Goal: Information Seeking & Learning: Understand process/instructions

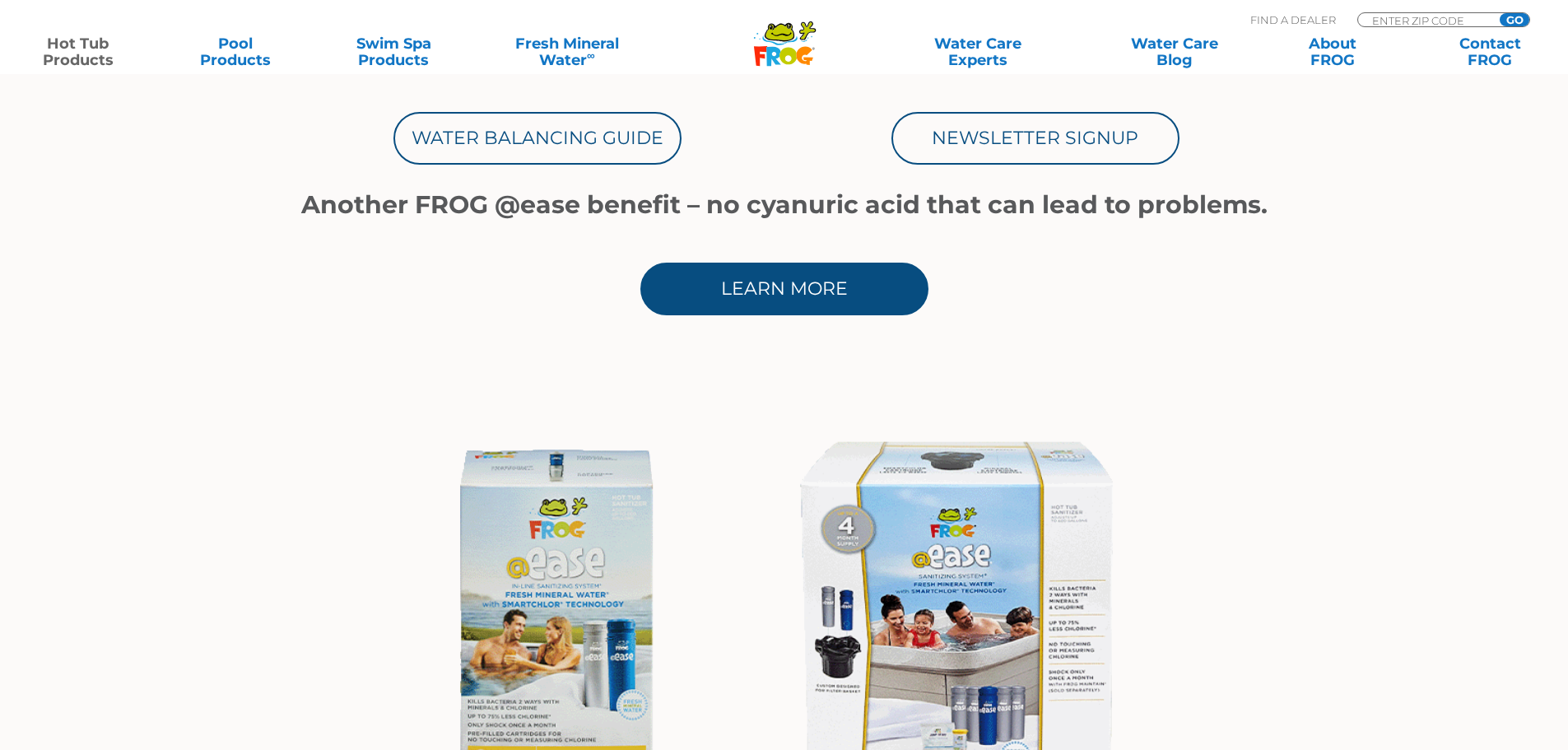
scroll to position [988, 0]
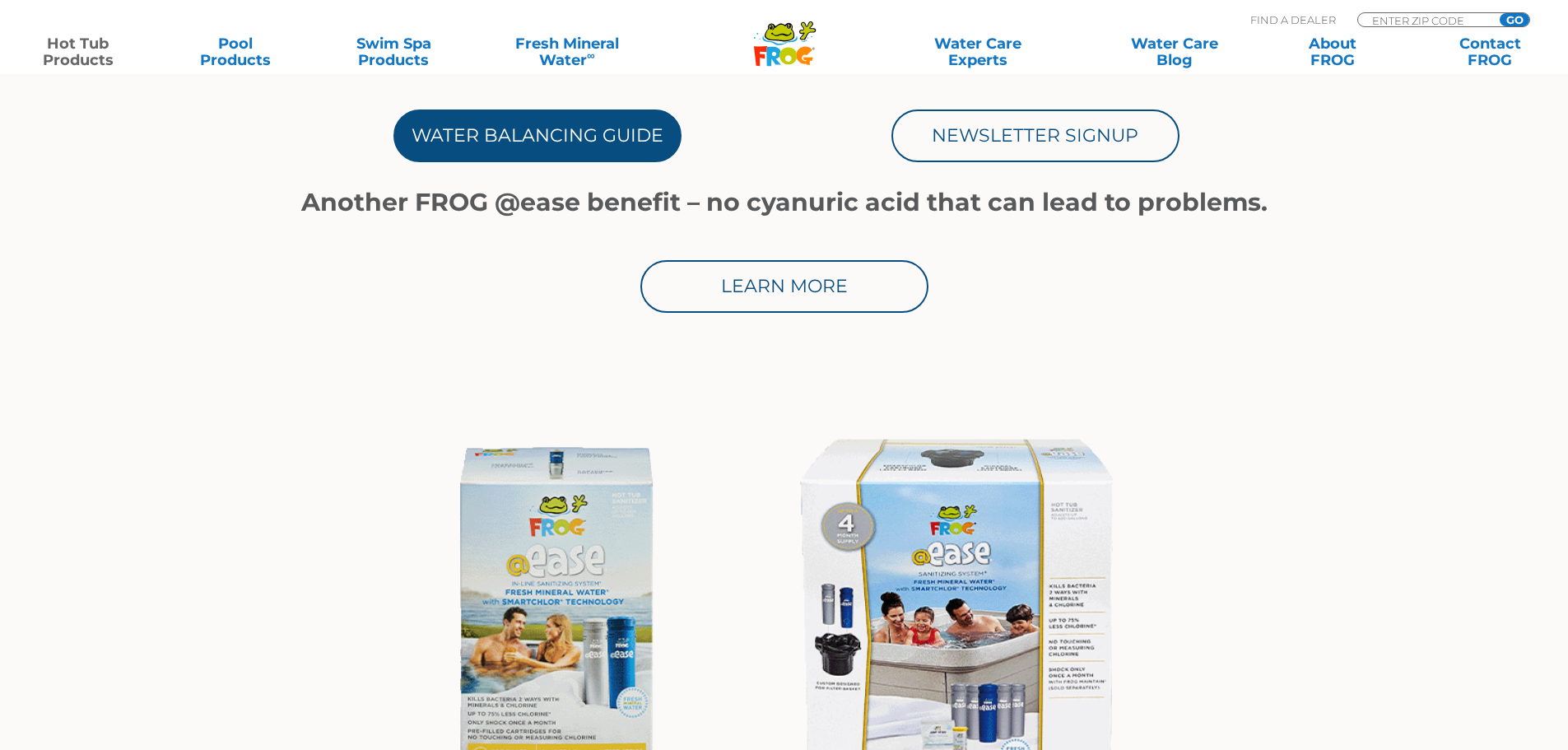
click at [587, 140] on link "Water Balancing Guide" at bounding box center [538, 136] width 288 height 53
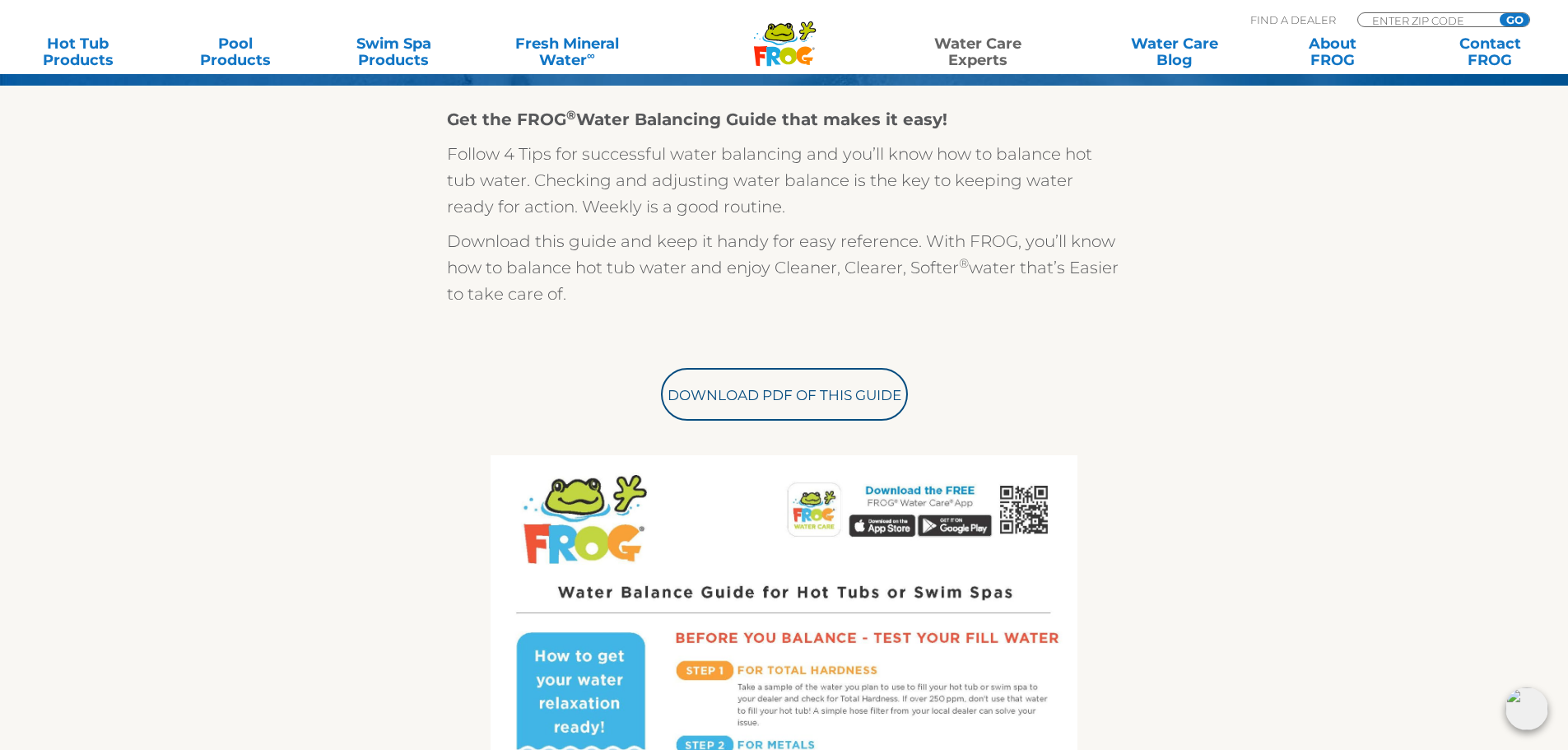
scroll to position [330, 0]
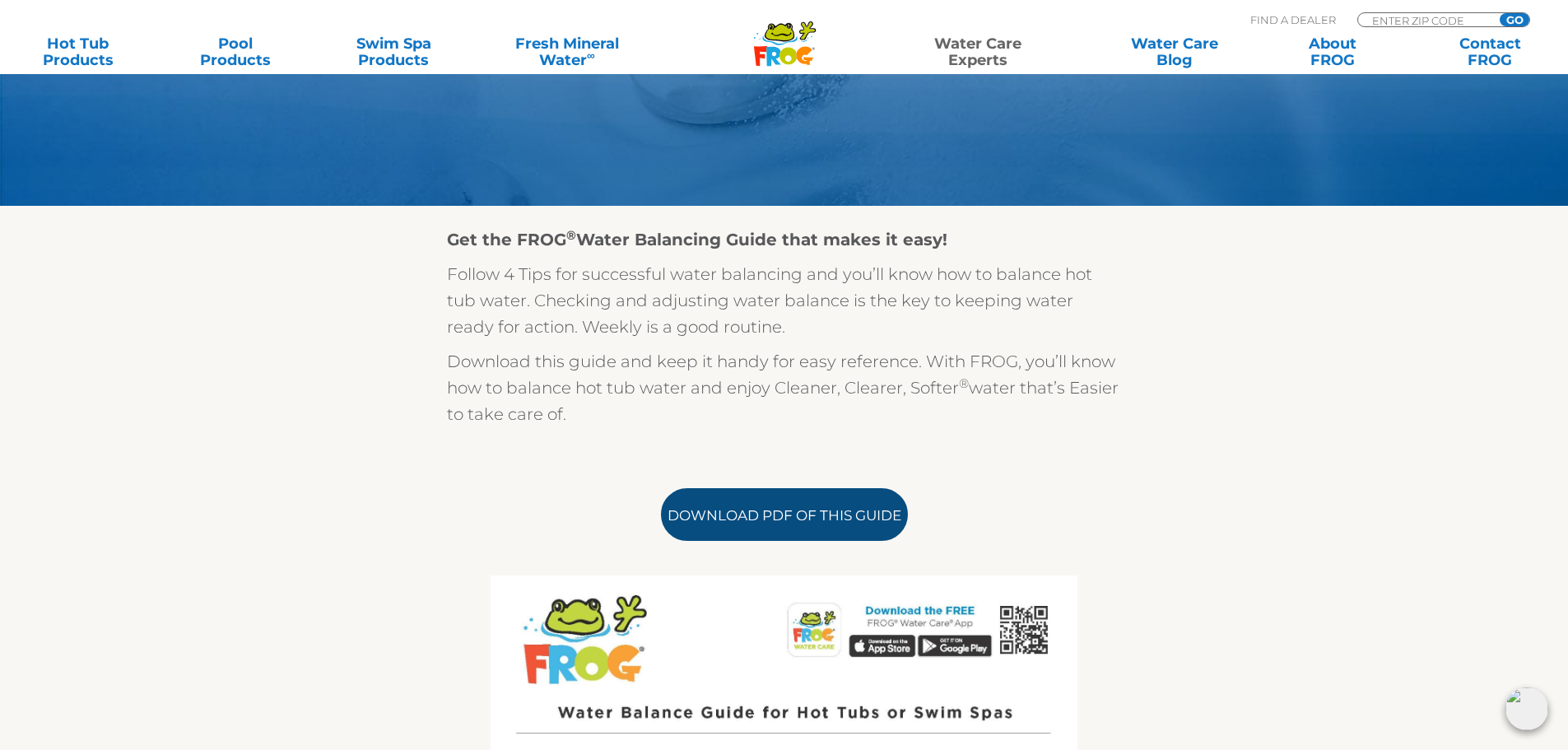
click at [770, 514] on link "Download PDF of this Guide" at bounding box center [784, 514] width 247 height 53
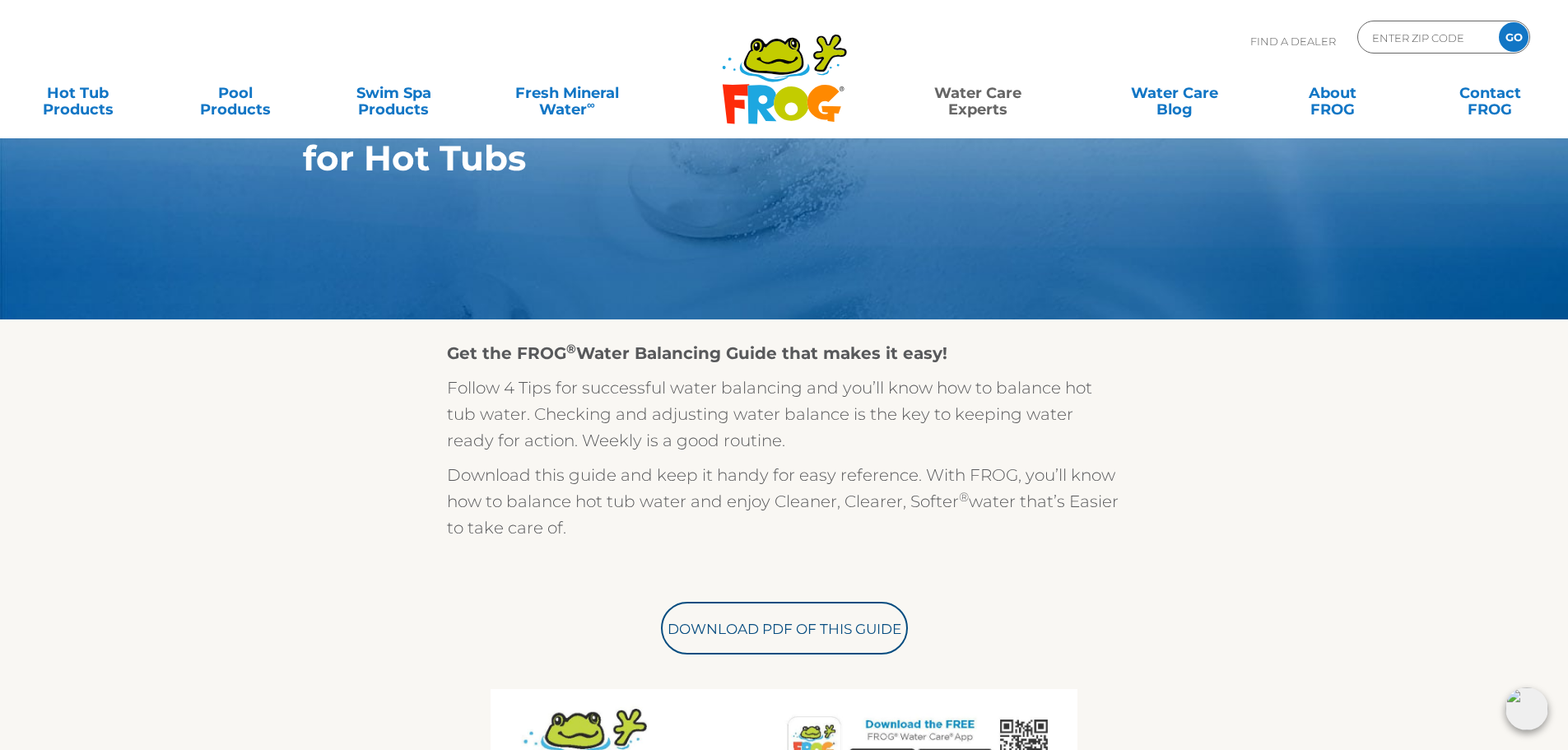
scroll to position [0, 0]
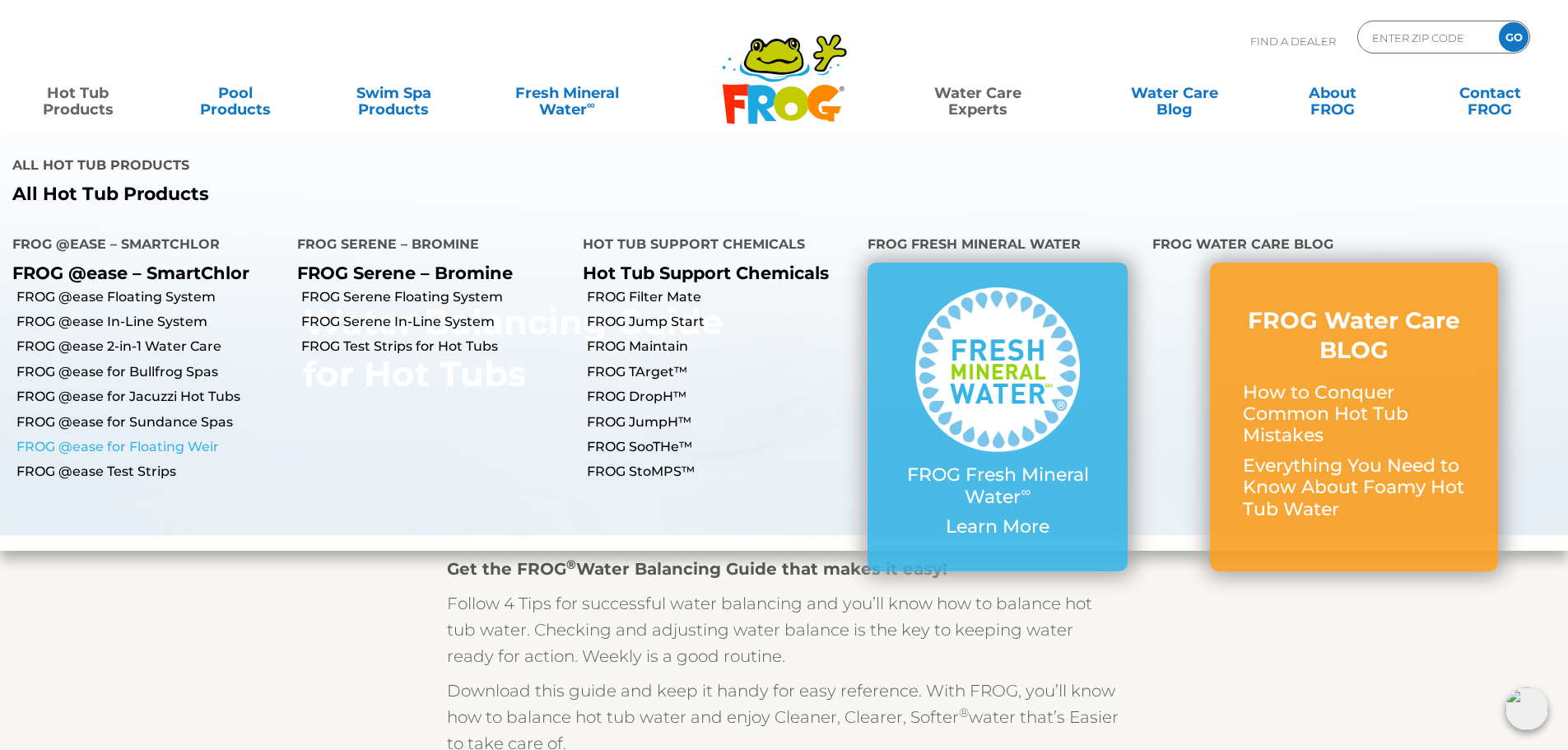
click at [175, 438] on link "FROG @ease for Floating Weir" at bounding box center [150, 447] width 268 height 18
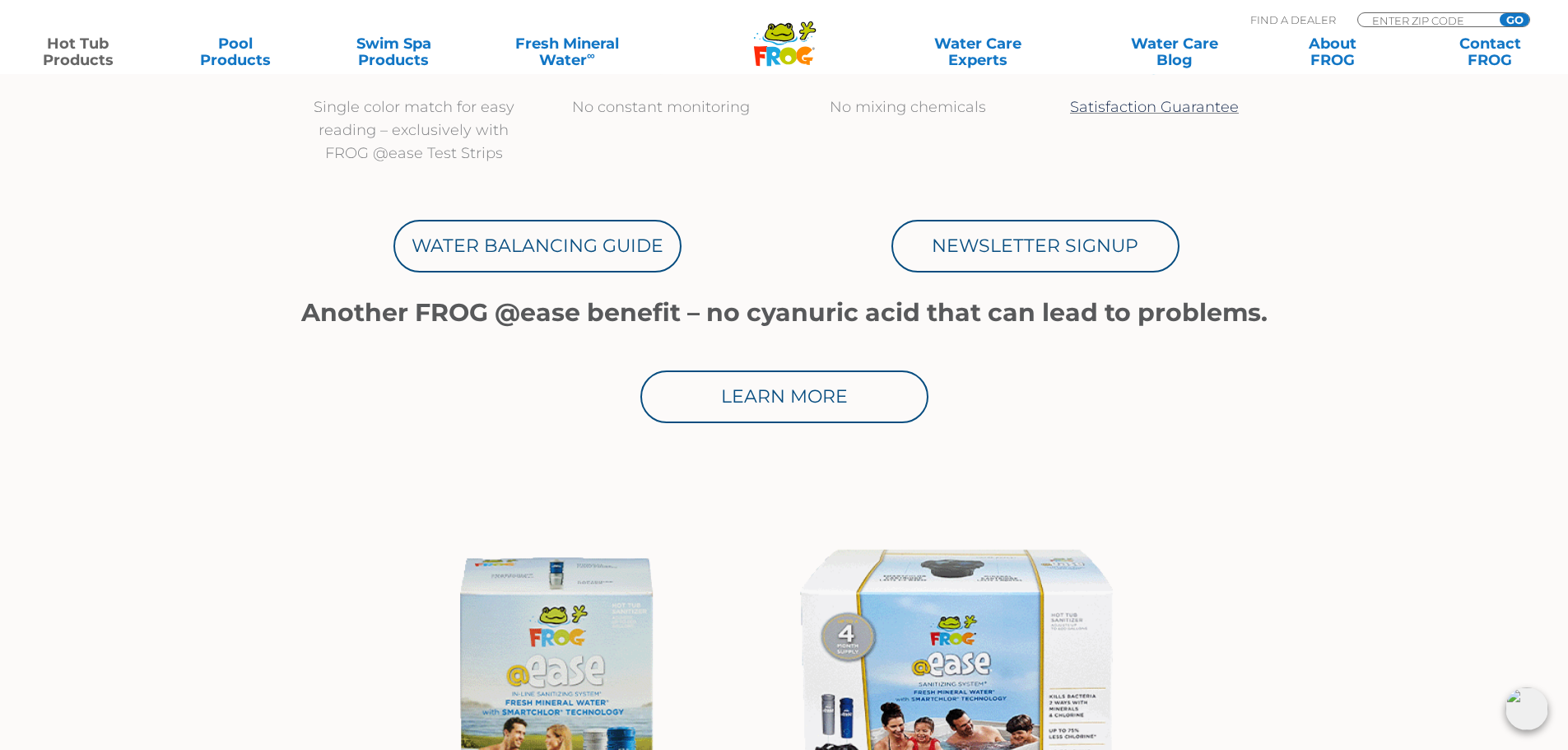
scroll to position [988, 0]
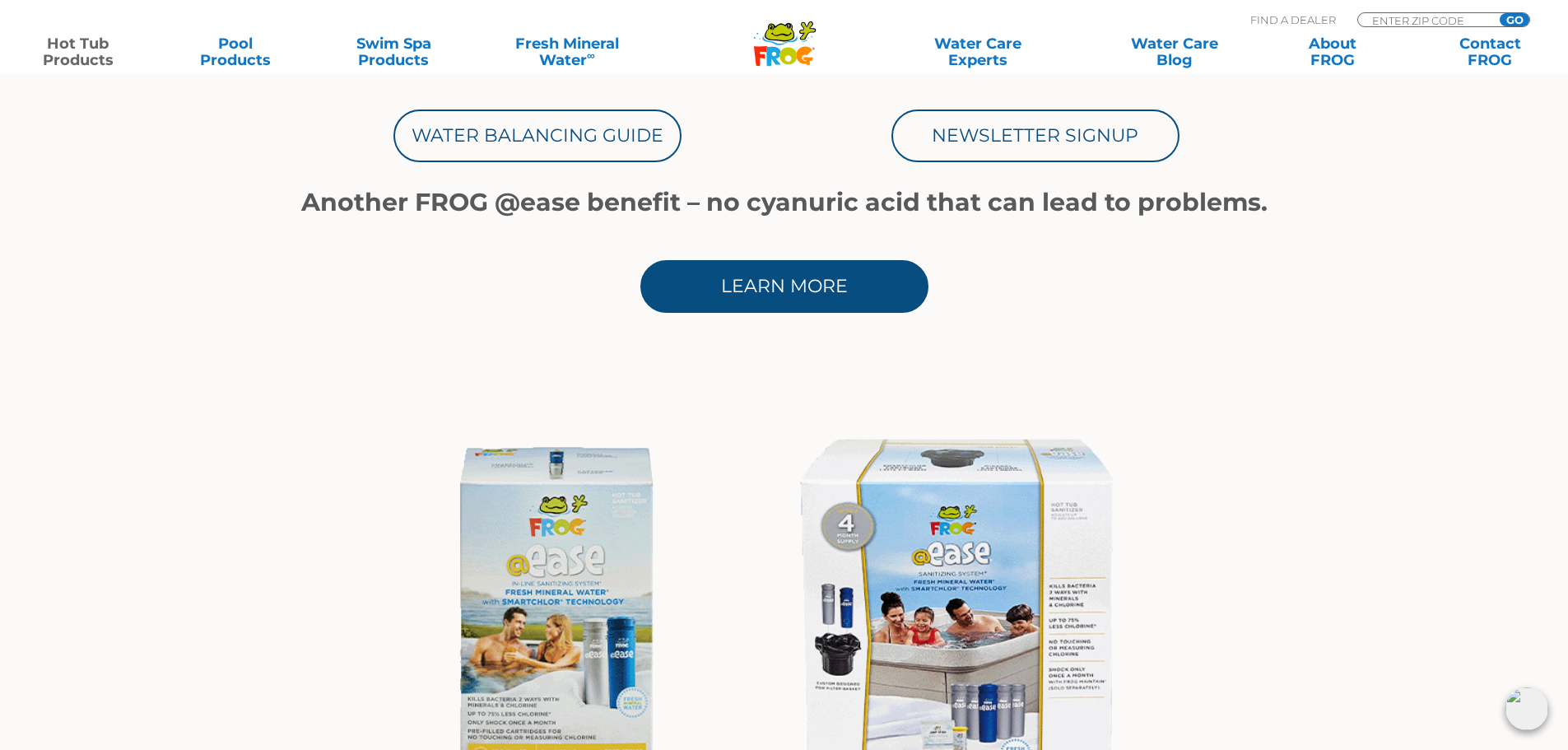
click at [709, 277] on link "Learn More" at bounding box center [784, 286] width 288 height 53
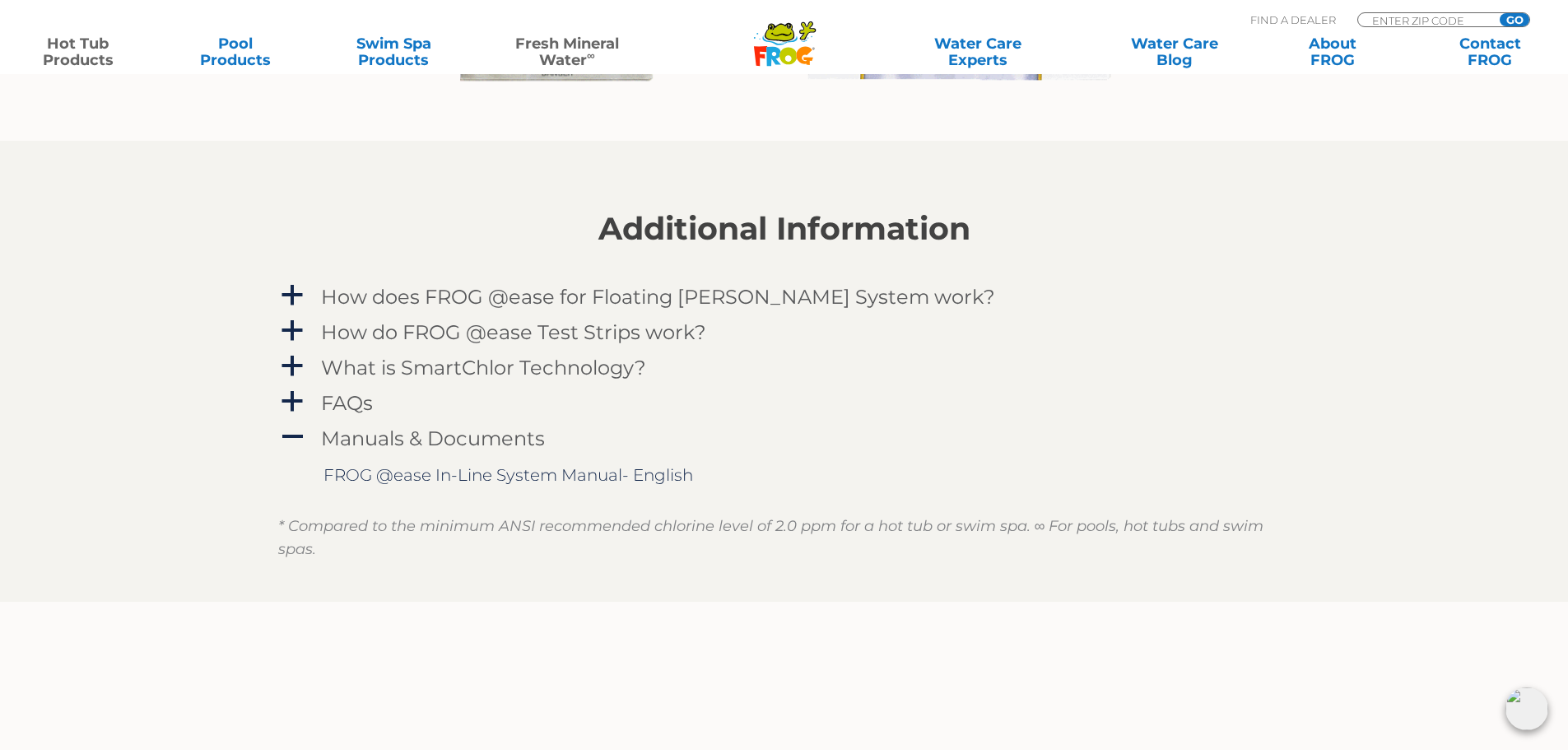
scroll to position [1812, 0]
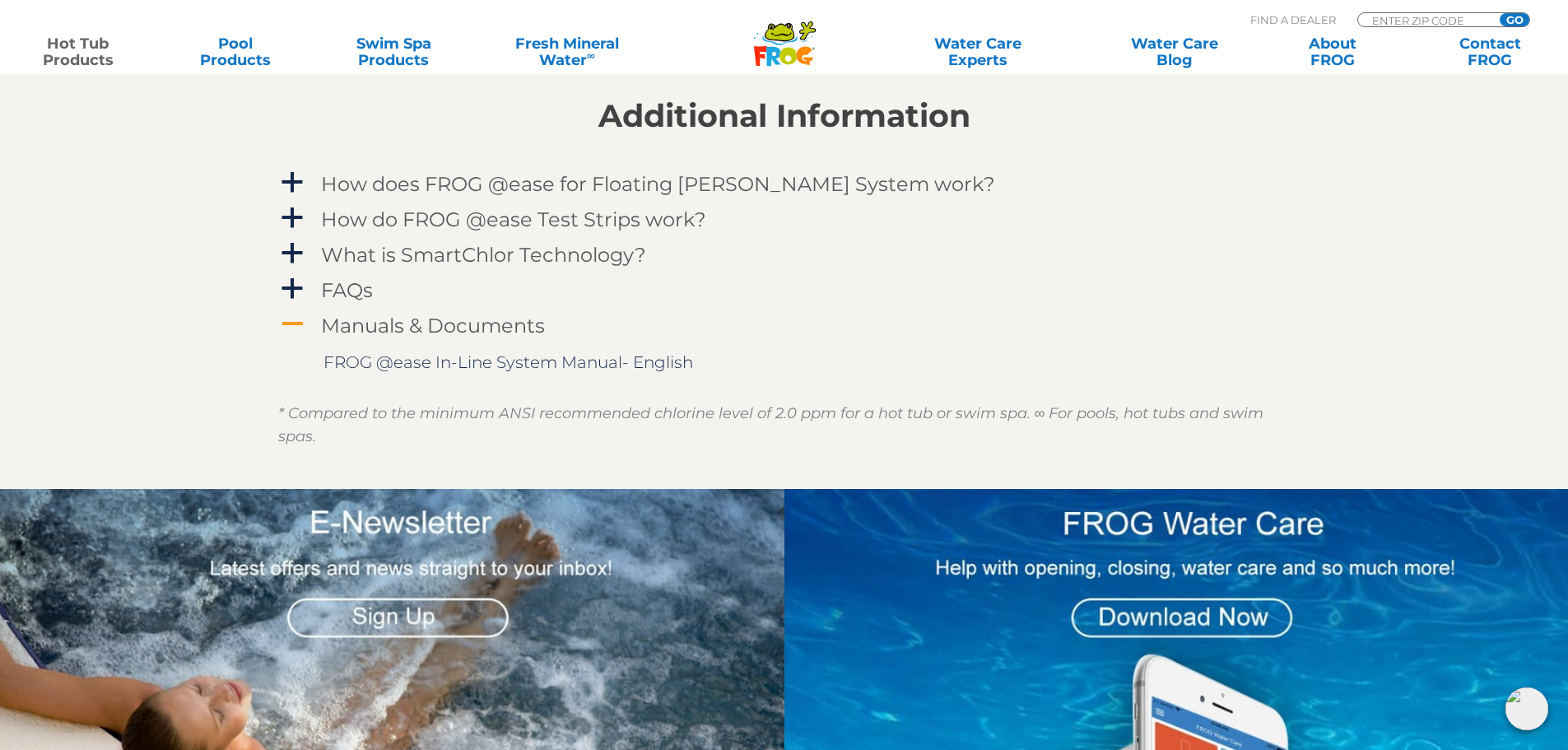
click at [469, 327] on h4 "Manuals & Documents" at bounding box center [433, 325] width 224 height 23
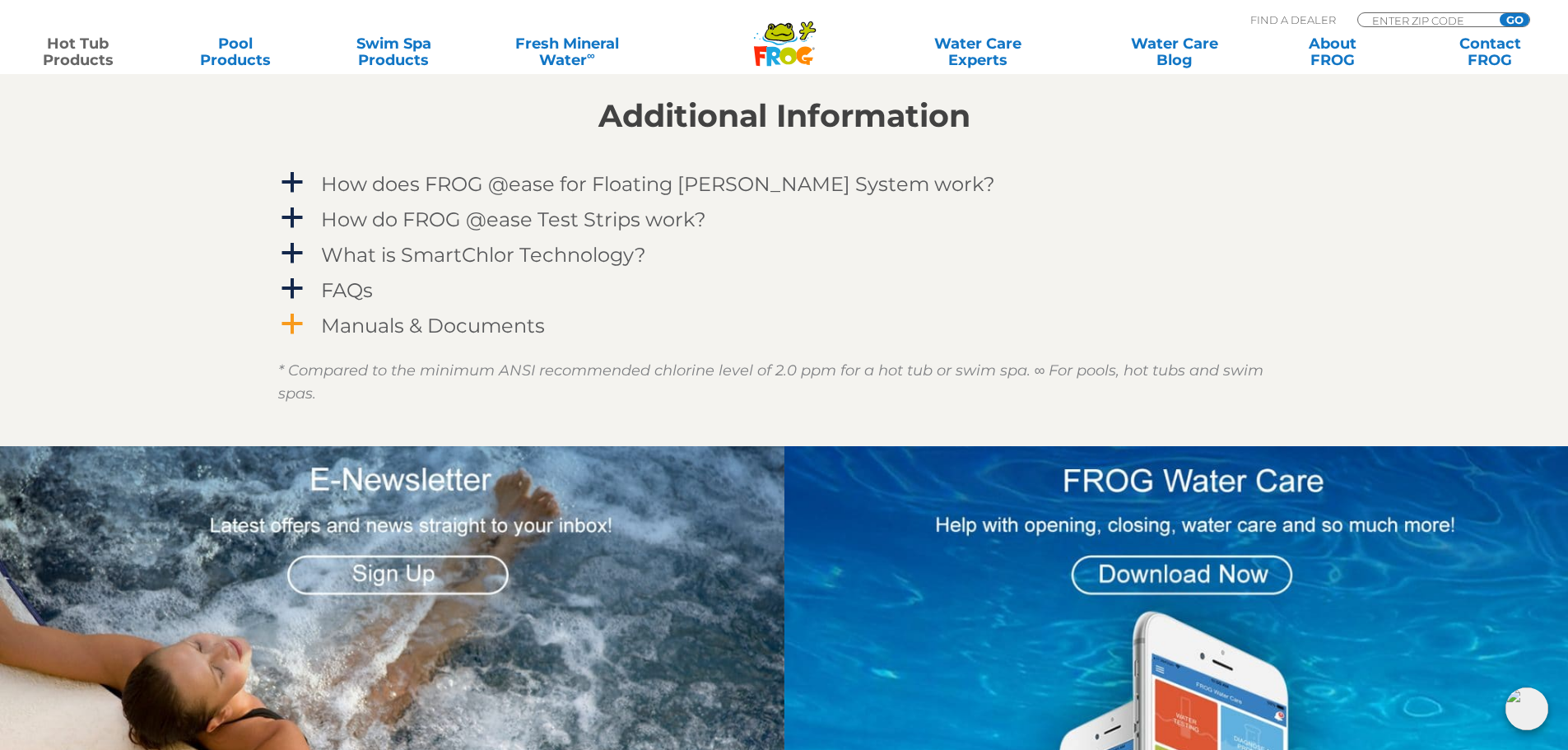
click at [463, 334] on h4 "Manuals & Documents" at bounding box center [433, 325] width 224 height 23
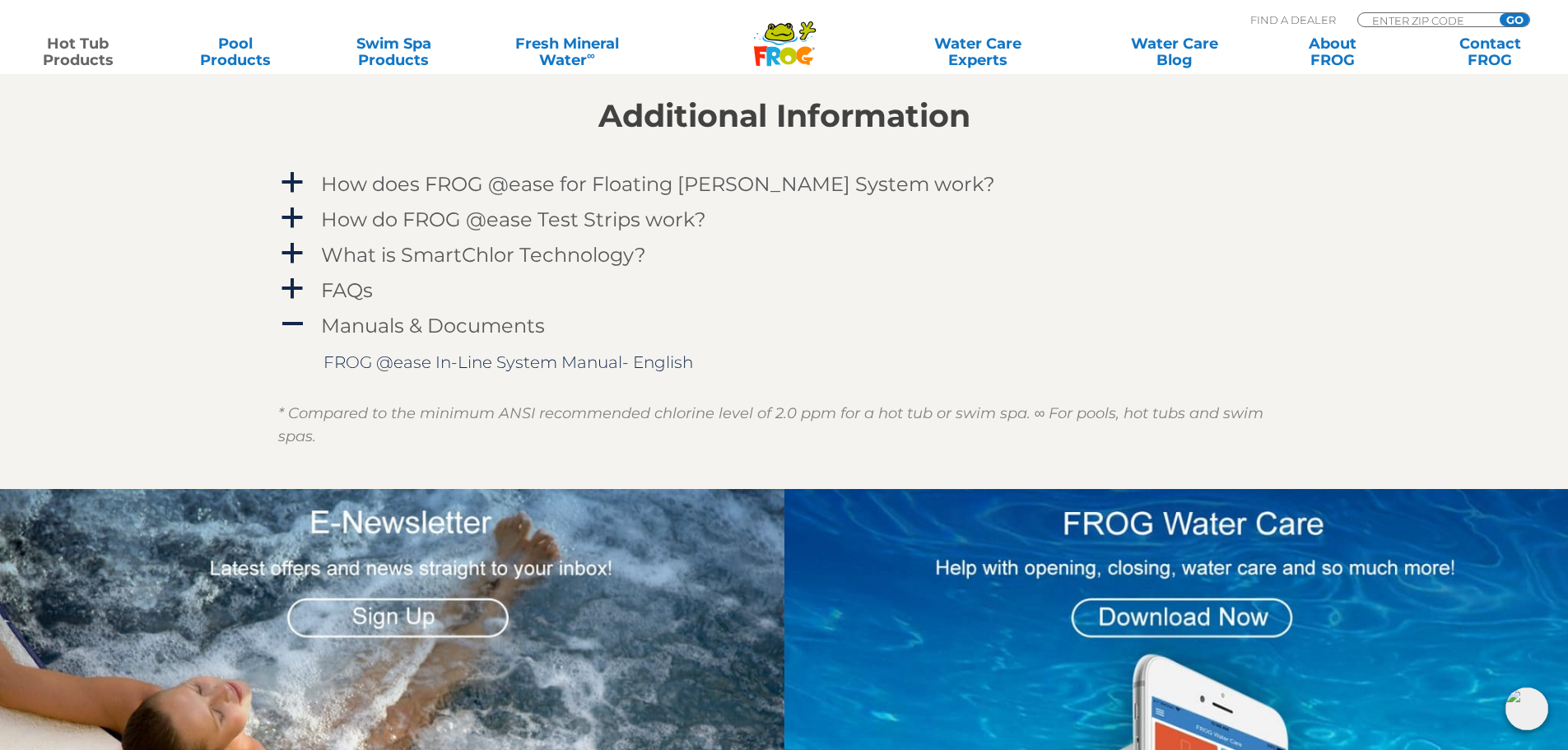
click at [460, 373] on td "FROG @ease In-Line System Manual- English" at bounding box center [797, 362] width 947 height 26
click at [463, 364] on link "FROG @ease In-Line System Manual- English" at bounding box center [508, 362] width 369 height 20
